Goal: Communication & Community: Answer question/provide support

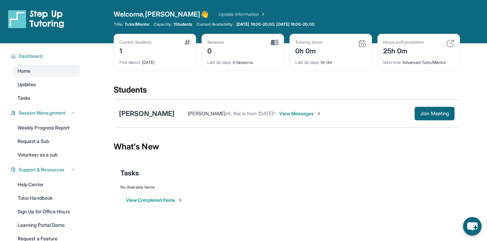
click at [279, 110] on span "View Messages" at bounding box center [300, 113] width 42 height 7
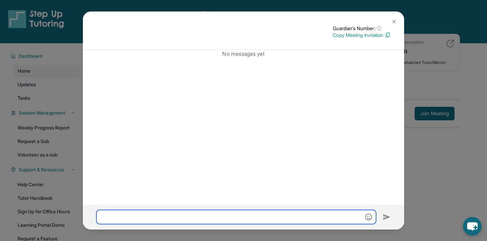
click at [270, 219] on input "text" at bounding box center [236, 217] width 280 height 14
type input "**********"
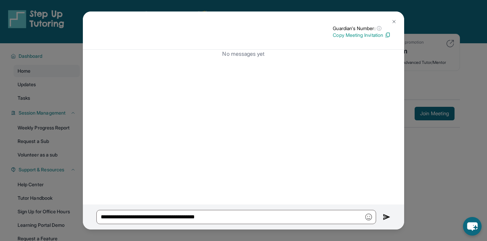
click at [382, 219] on div "**********" at bounding box center [243, 217] width 321 height 25
click at [386, 217] on img at bounding box center [387, 217] width 8 height 8
click at [386, 218] on img at bounding box center [387, 217] width 8 height 8
click at [395, 21] on img at bounding box center [393, 21] width 5 height 5
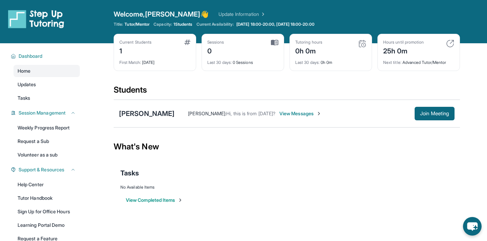
click at [263, 118] on div "[PERSON_NAME] : Hi, this is from [DATE]? View Messages Join Meeting" at bounding box center [315, 114] width 280 height 14
click at [279, 116] on span "View Messages" at bounding box center [300, 113] width 42 height 7
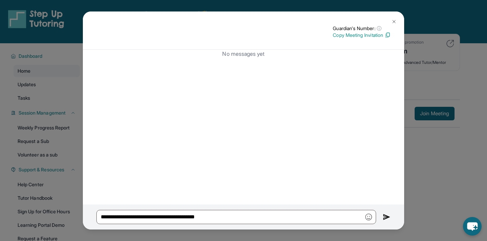
click at [261, 116] on div "No messages yet" at bounding box center [243, 127] width 321 height 155
click at [384, 218] on img at bounding box center [387, 217] width 8 height 8
click at [392, 20] on img at bounding box center [393, 21] width 5 height 5
